Goal: Transaction & Acquisition: Purchase product/service

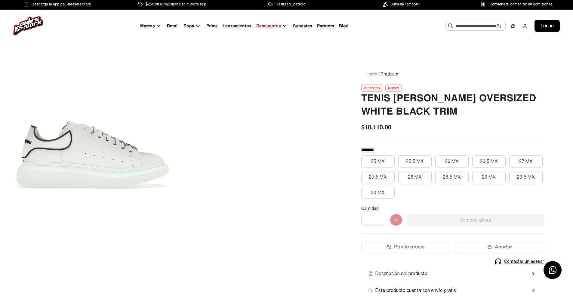
click at [161, 159] on div at bounding box center [91, 155] width 155 height 197
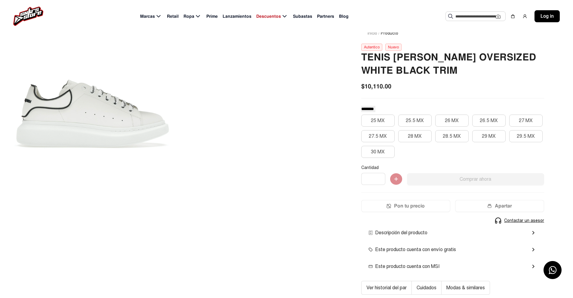
scroll to position [30, 0]
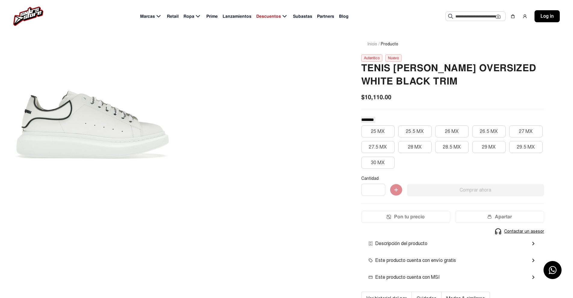
drag, startPoint x: 114, startPoint y: 137, endPoint x: 141, endPoint y: 134, distance: 26.9
click at [138, 136] on div at bounding box center [91, 124] width 155 height 197
click at [380, 132] on button "25 MX" at bounding box center [378, 132] width 33 height 12
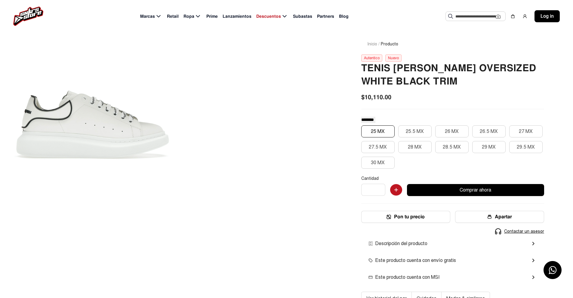
click at [385, 133] on button "25 MX" at bounding box center [378, 132] width 33 height 12
click at [396, 188] on img "button" at bounding box center [396, 190] width 12 height 12
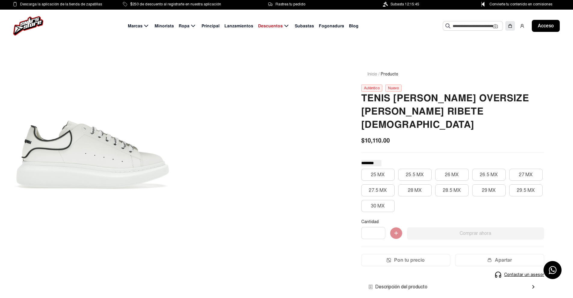
click at [513, 27] on img at bounding box center [510, 25] width 5 height 5
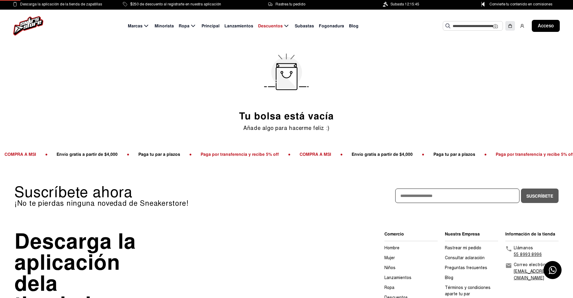
click at [512, 27] on img at bounding box center [510, 25] width 5 height 5
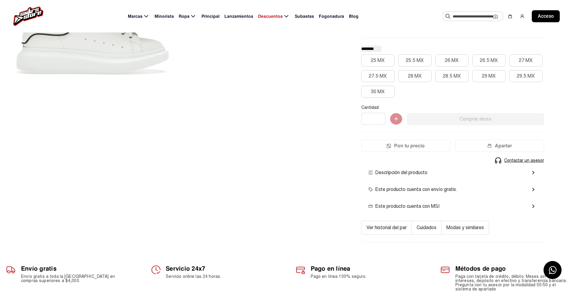
scroll to position [60, 0]
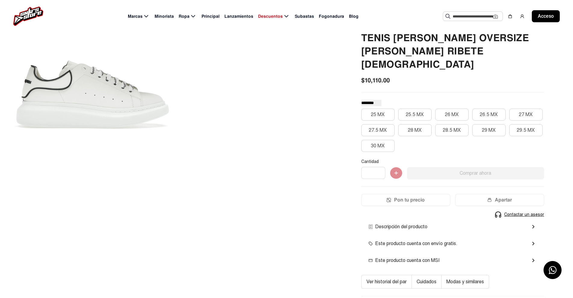
click at [105, 111] on div at bounding box center [91, 94] width 155 height 197
drag, startPoint x: 69, startPoint y: 106, endPoint x: 81, endPoint y: 87, distance: 22.7
click at [82, 83] on div at bounding box center [91, 94] width 155 height 197
drag, startPoint x: 94, startPoint y: 85, endPoint x: 102, endPoint y: 82, distance: 8.2
click at [95, 87] on div at bounding box center [91, 94] width 155 height 197
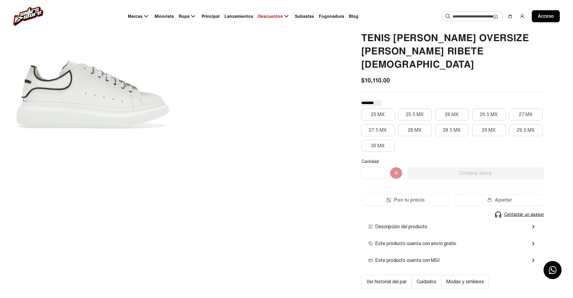
click at [101, 84] on div at bounding box center [91, 94] width 155 height 197
drag, startPoint x: 100, startPoint y: 89, endPoint x: 141, endPoint y: 84, distance: 41.9
click at [104, 91] on div at bounding box center [91, 94] width 155 height 197
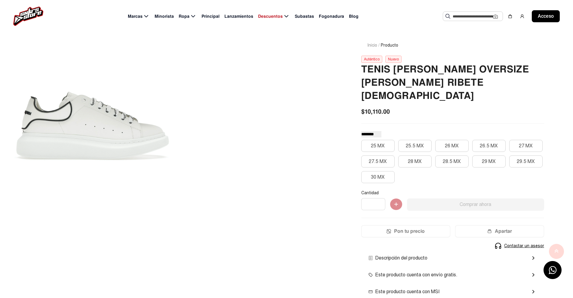
scroll to position [0, 0]
